Goal: Task Accomplishment & Management: Manage account settings

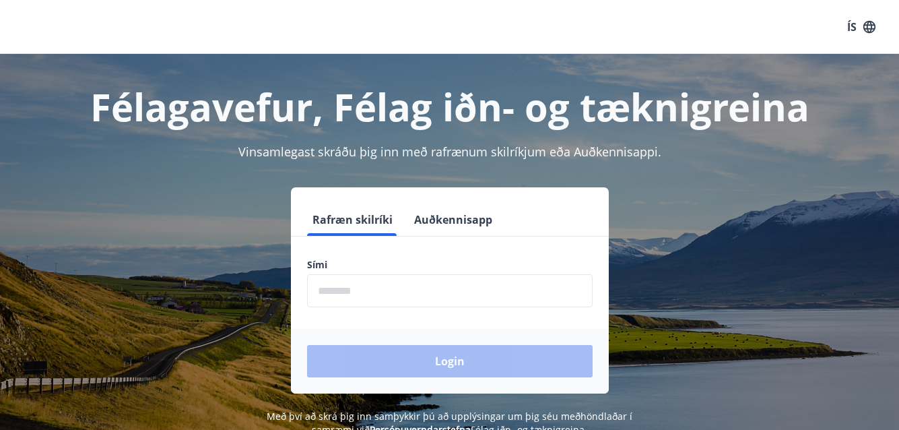
click at [832, 15] on div "ÍS" at bounding box center [449, 27] width 899 height 54
click at [851, 28] on button "ÍS" at bounding box center [861, 27] width 43 height 24
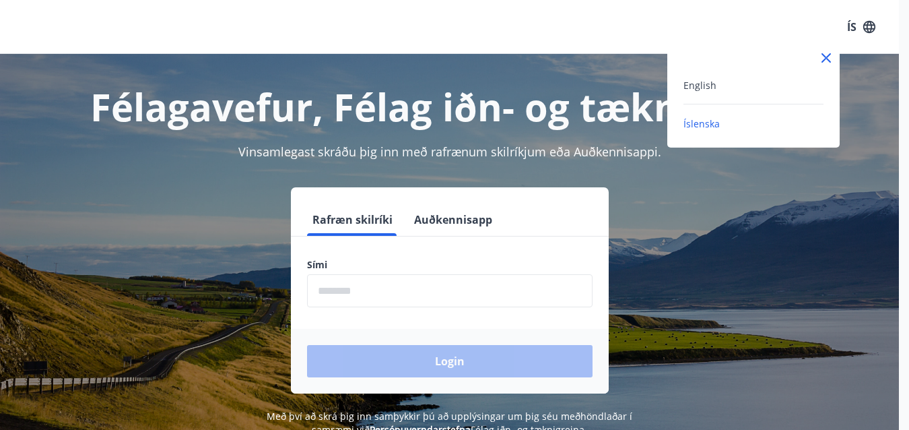
click at [777, 89] on div "English" at bounding box center [754, 85] width 140 height 16
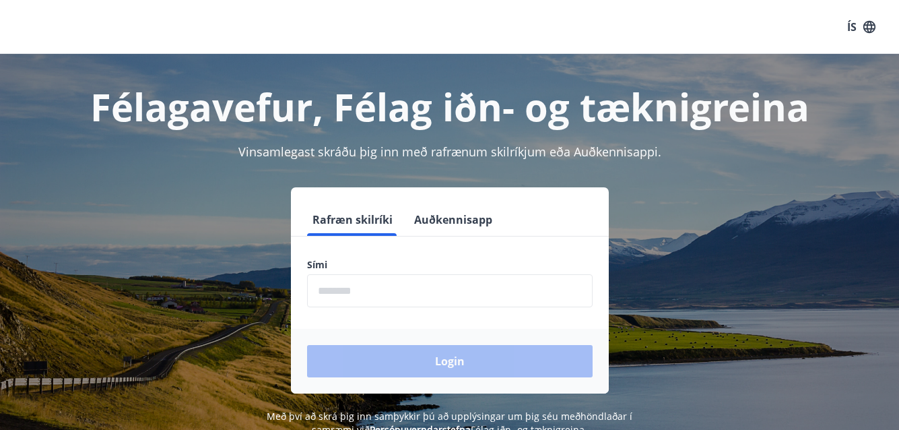
click at [477, 211] on button "Auðkennisapp" at bounding box center [453, 219] width 89 height 32
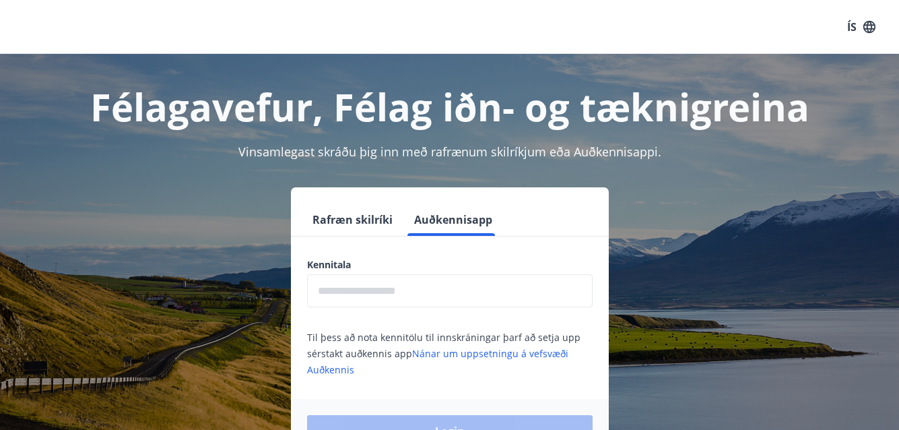
click at [424, 297] on input "text" at bounding box center [450, 290] width 286 height 33
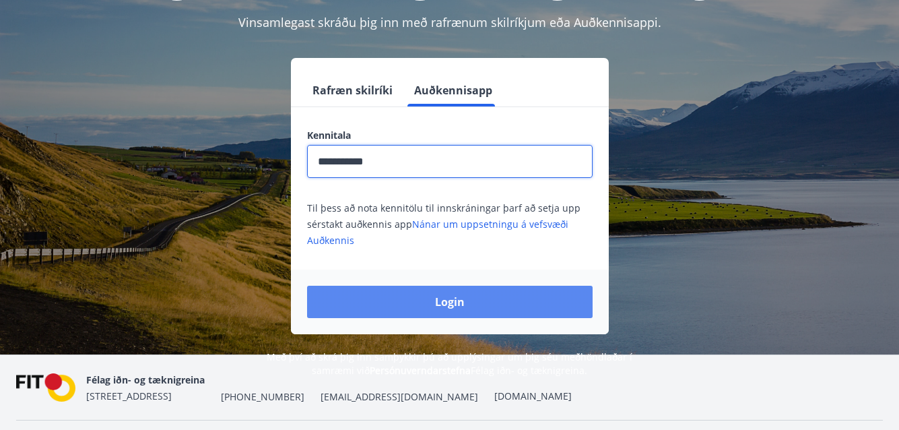
scroll to position [135, 0]
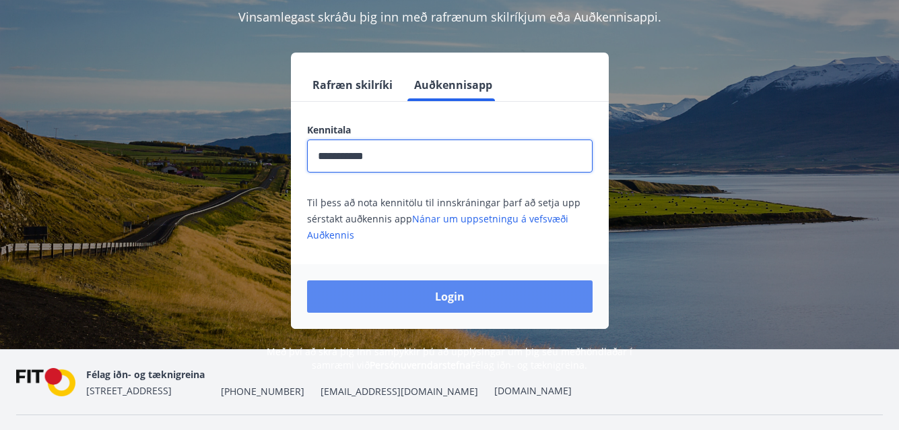
type input "**********"
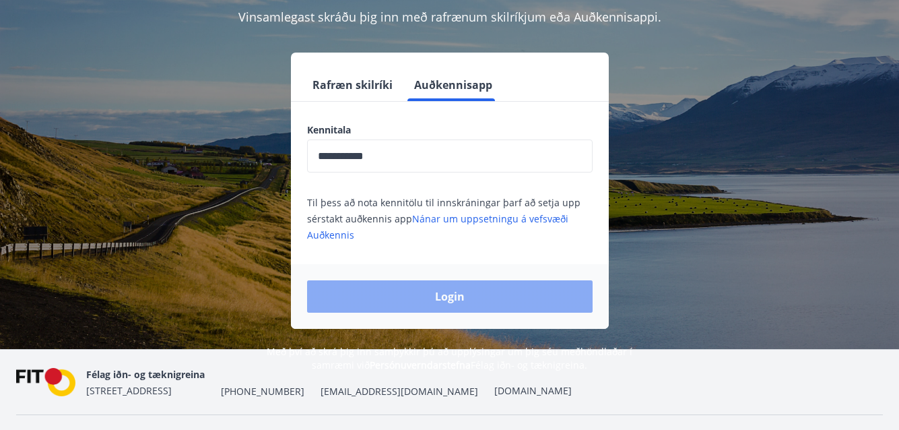
click at [464, 288] on button "Login" at bounding box center [450, 296] width 286 height 32
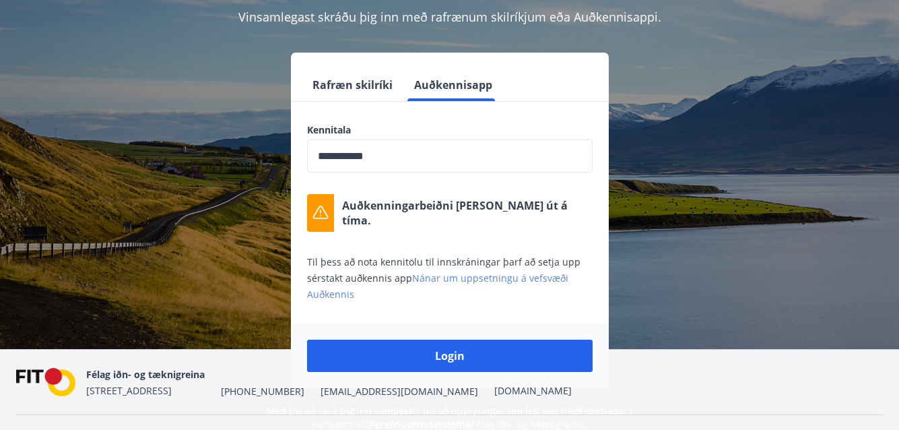
click at [477, 277] on link "Nánar um uppsetningu á vefsvæði Auðkennis" at bounding box center [437, 285] width 261 height 29
click at [358, 83] on button "Rafræn skilríki" at bounding box center [352, 85] width 91 height 32
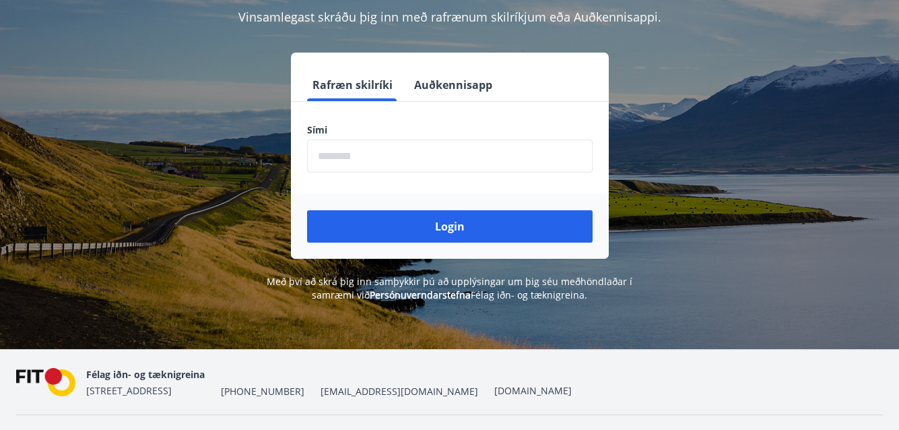
click at [346, 162] on input "phone" at bounding box center [450, 155] width 286 height 33
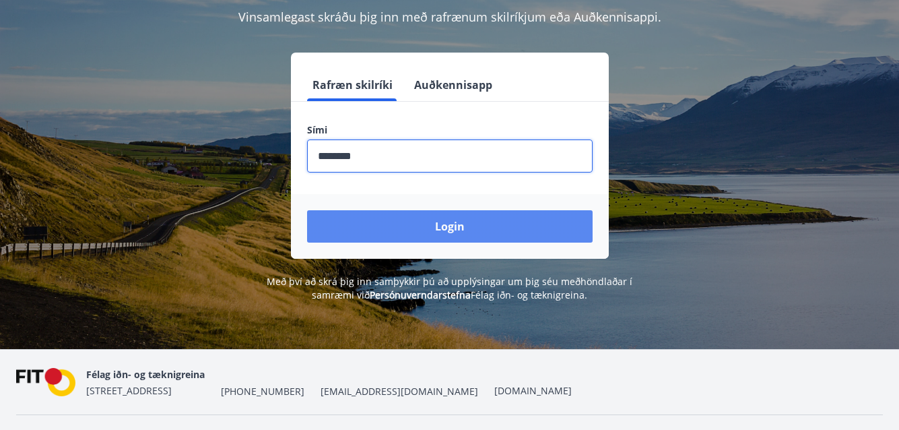
type input "********"
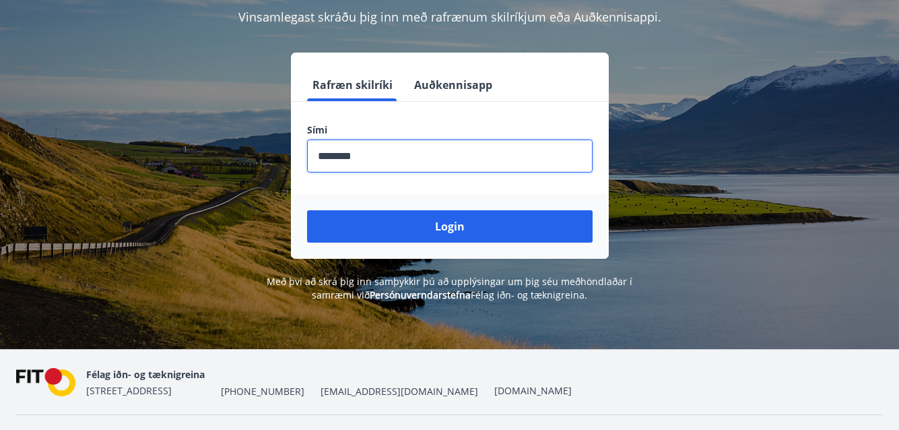
click at [459, 224] on button "Login" at bounding box center [450, 226] width 286 height 32
